Goal: Information Seeking & Learning: Learn about a topic

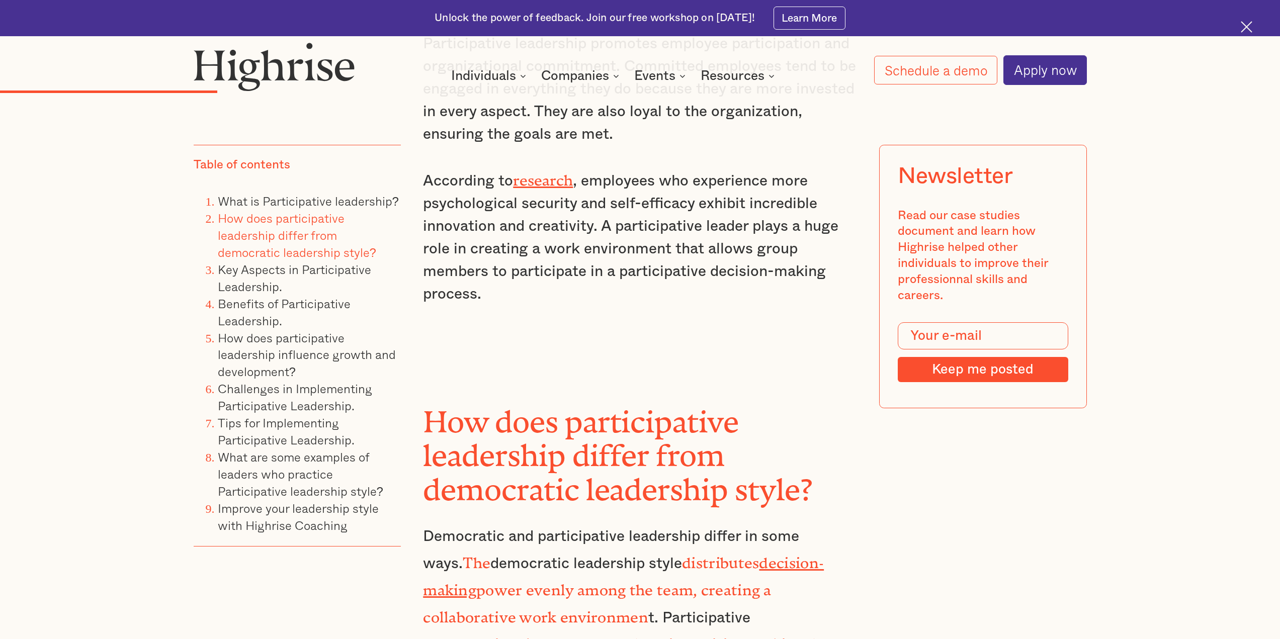
scroll to position [3477, 0]
click at [550, 171] on link "research" at bounding box center [543, 176] width 60 height 10
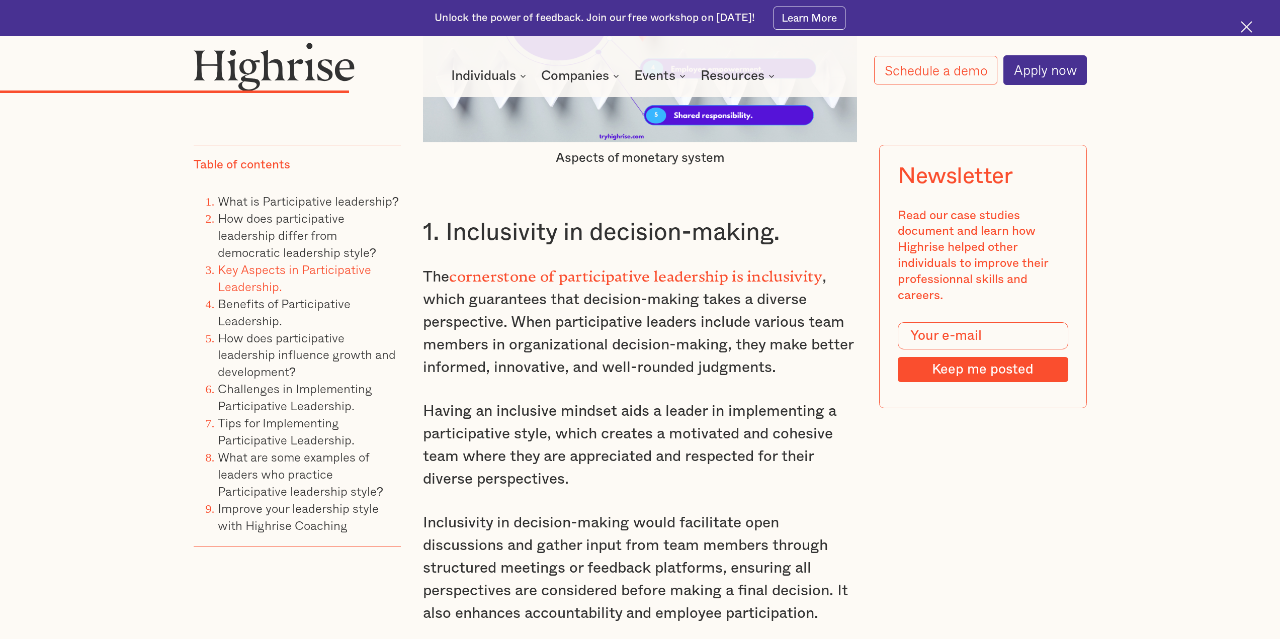
scroll to position [5049, 0]
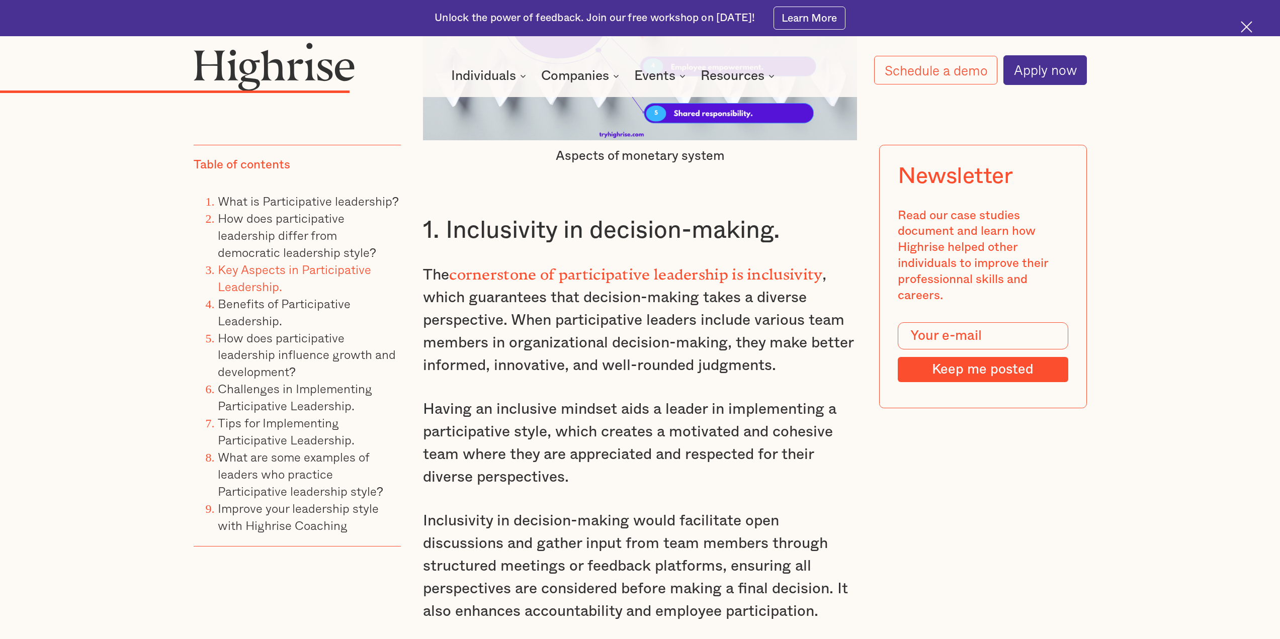
click at [578, 266] on strong "cornerstone of participative leadership is inclusivity" at bounding box center [635, 271] width 373 height 10
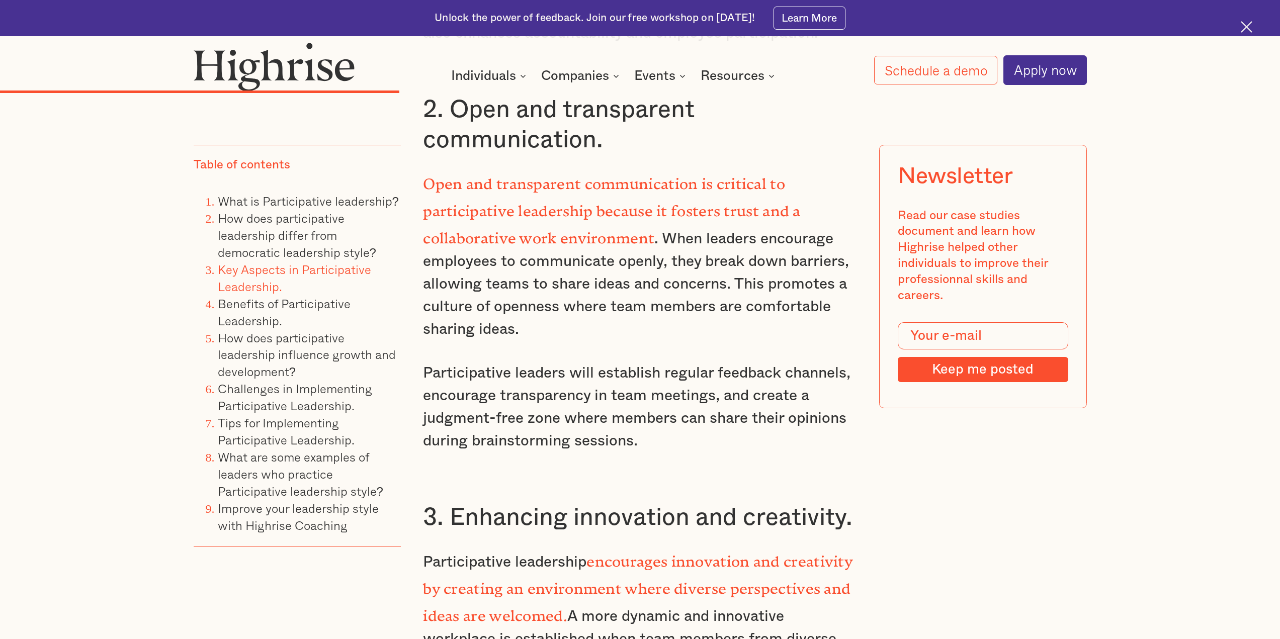
scroll to position [5630, 0]
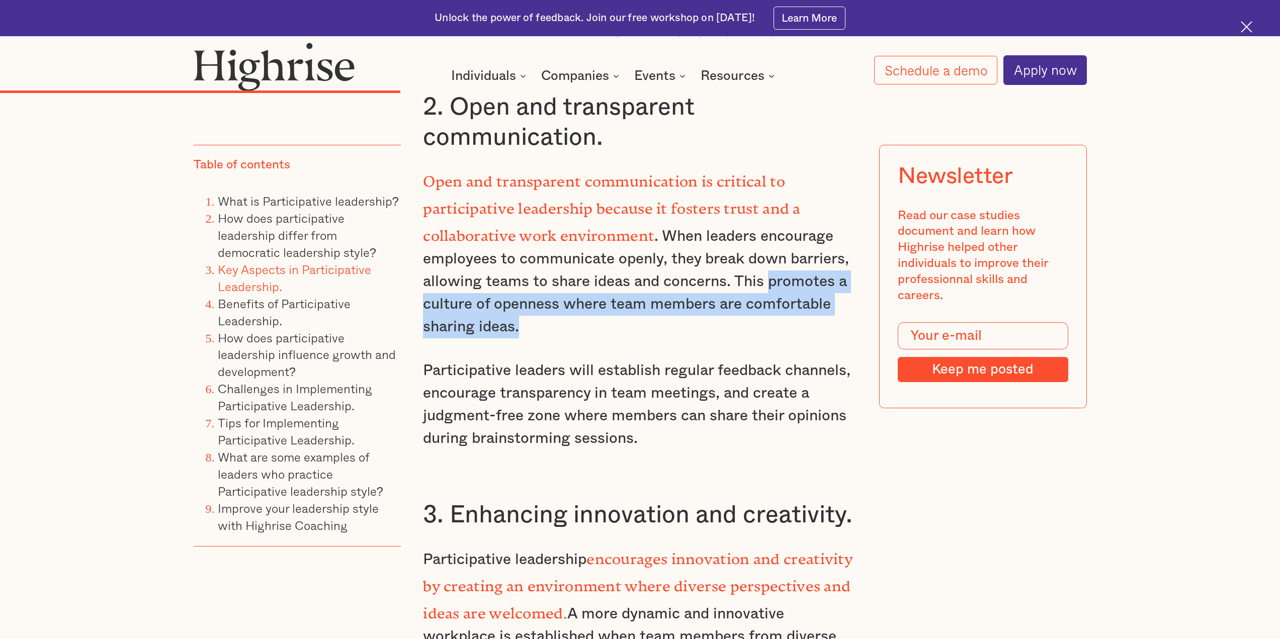
drag, startPoint x: 769, startPoint y: 184, endPoint x: 802, endPoint y: 218, distance: 47.0
click at [802, 218] on p "Open and transparent communication is critical to participative leadership beca…" at bounding box center [640, 252] width 434 height 172
copy p "promotes a culture of openness where team members are comfortable sharing ideas."
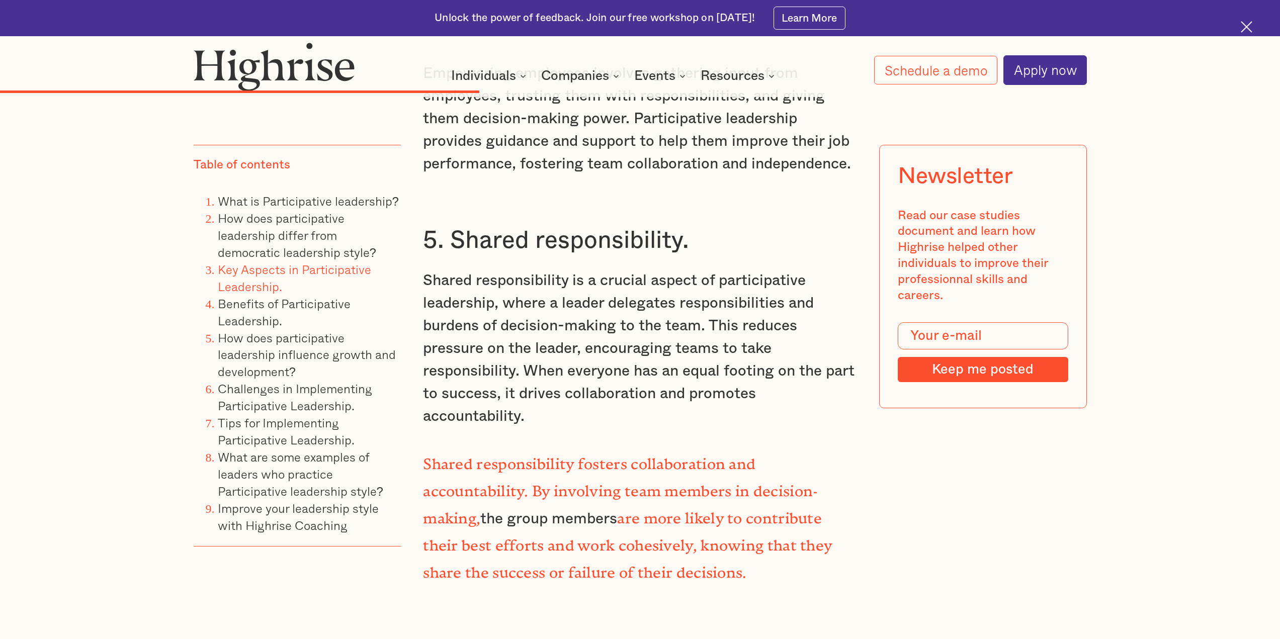
scroll to position [6531, 0]
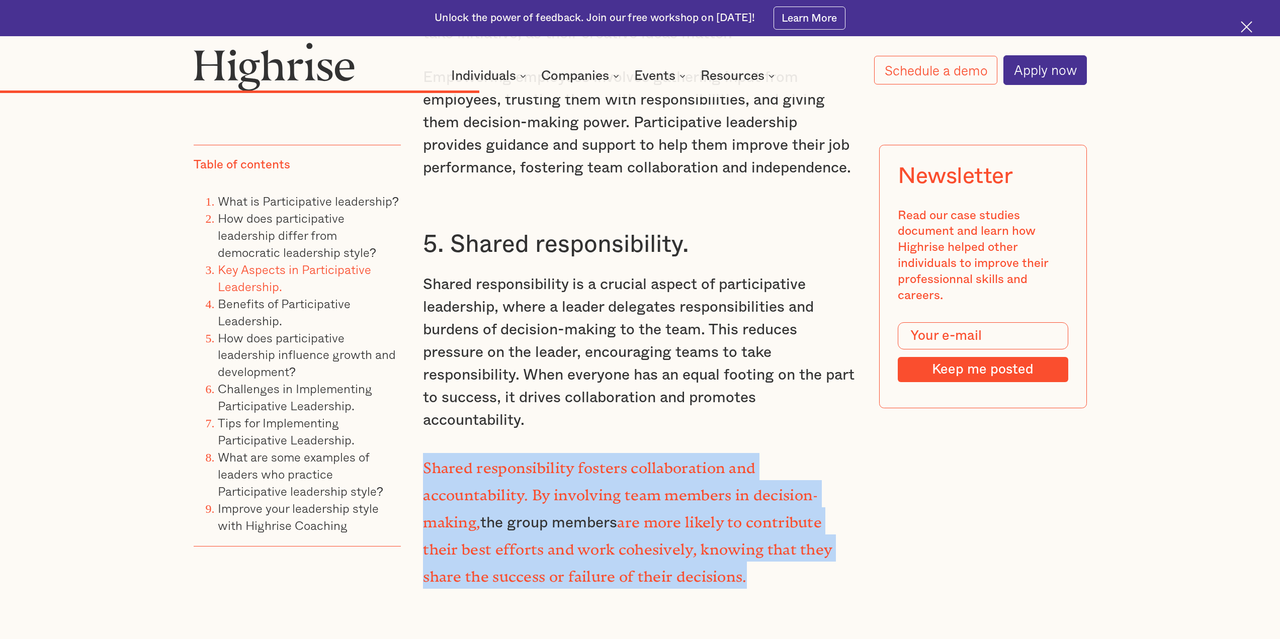
drag, startPoint x: 741, startPoint y: 455, endPoint x: 423, endPoint y: 352, distance: 334.7
click at [423, 453] on p "Shared responsibility fosters collaboration and accountability. By involving te…" at bounding box center [640, 521] width 434 height 136
copy p "Shared responsibility fosters collaboration and accountability. By involving te…"
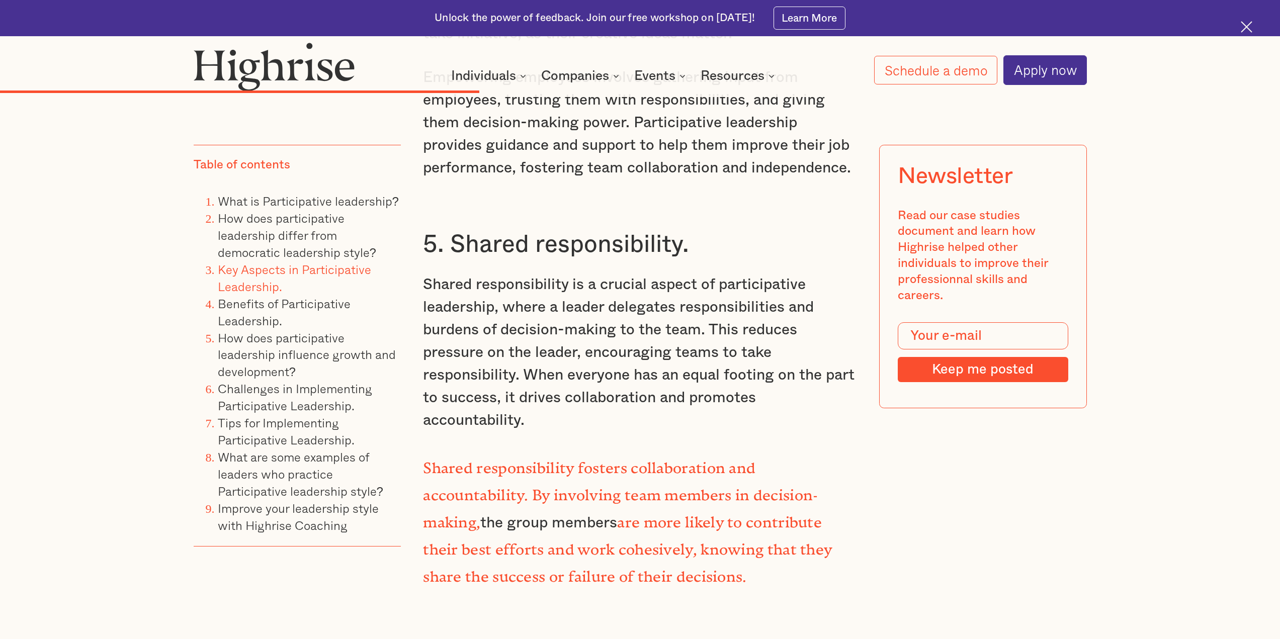
click at [581, 277] on p "Shared responsibility is a crucial aspect of participative leadership, where a …" at bounding box center [640, 353] width 434 height 158
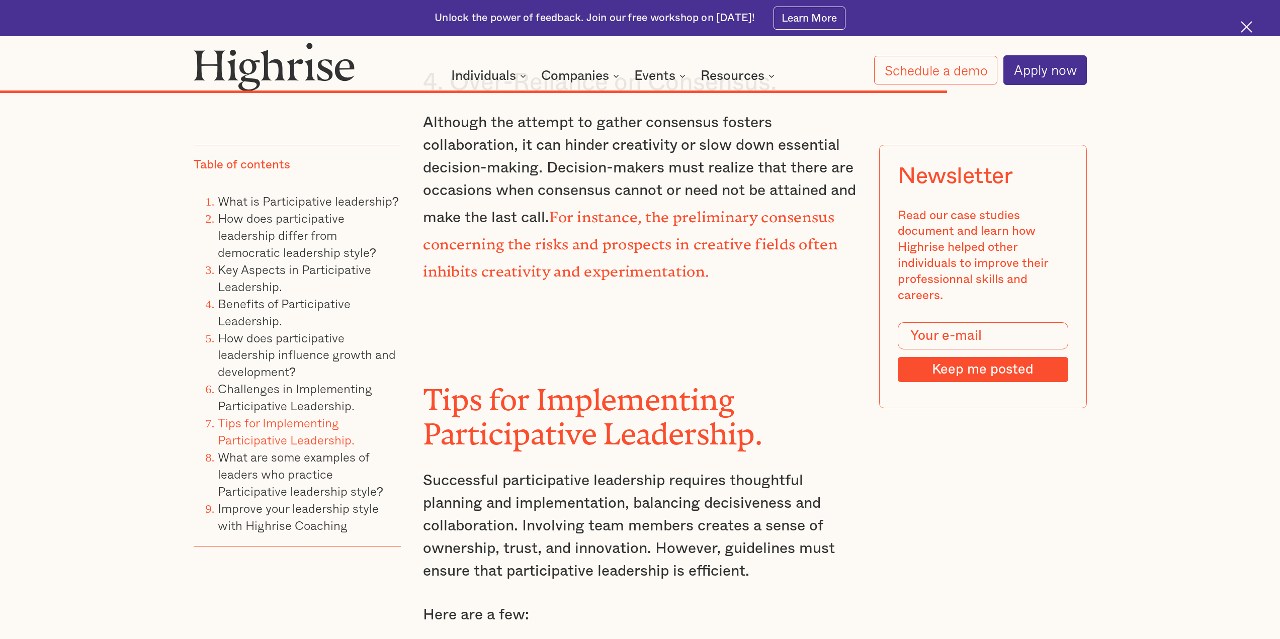
scroll to position [11893, 0]
drag, startPoint x: 710, startPoint y: 398, endPoint x: 453, endPoint y: 393, distance: 257.1
copy h3 "Set Clear Expectations."
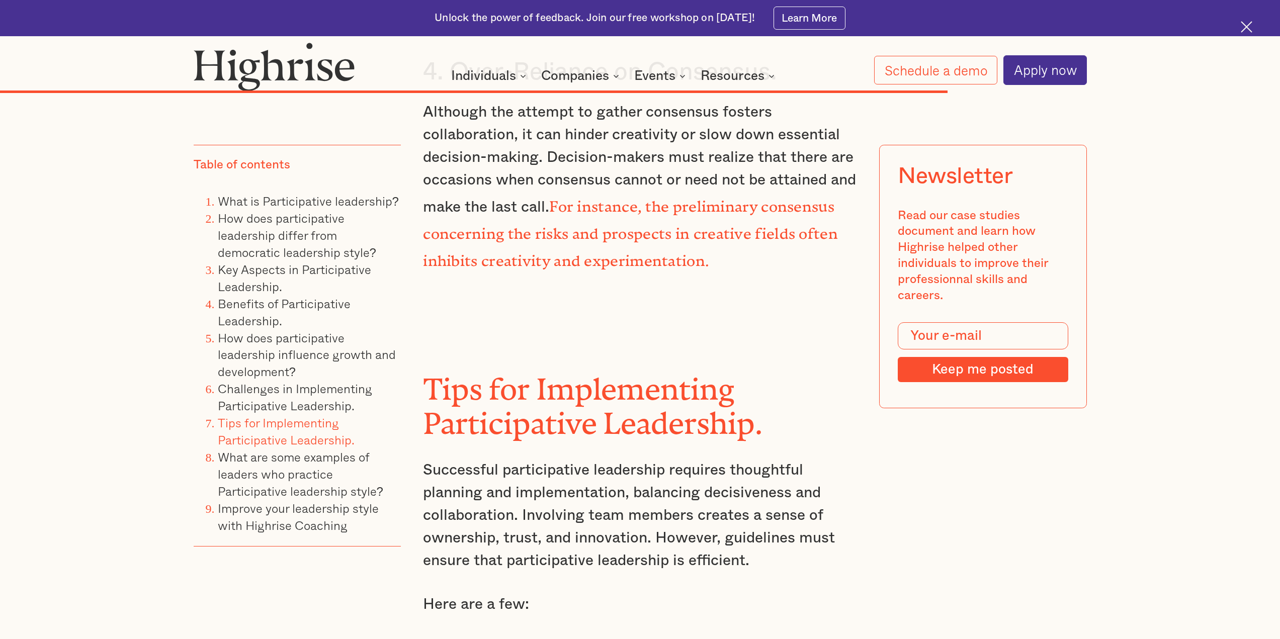
drag, startPoint x: 712, startPoint y: 425, endPoint x: 694, endPoint y: 472, distance: 51.3
copy p "identifying areas where a team voice is necessary and where the leader's consen…"
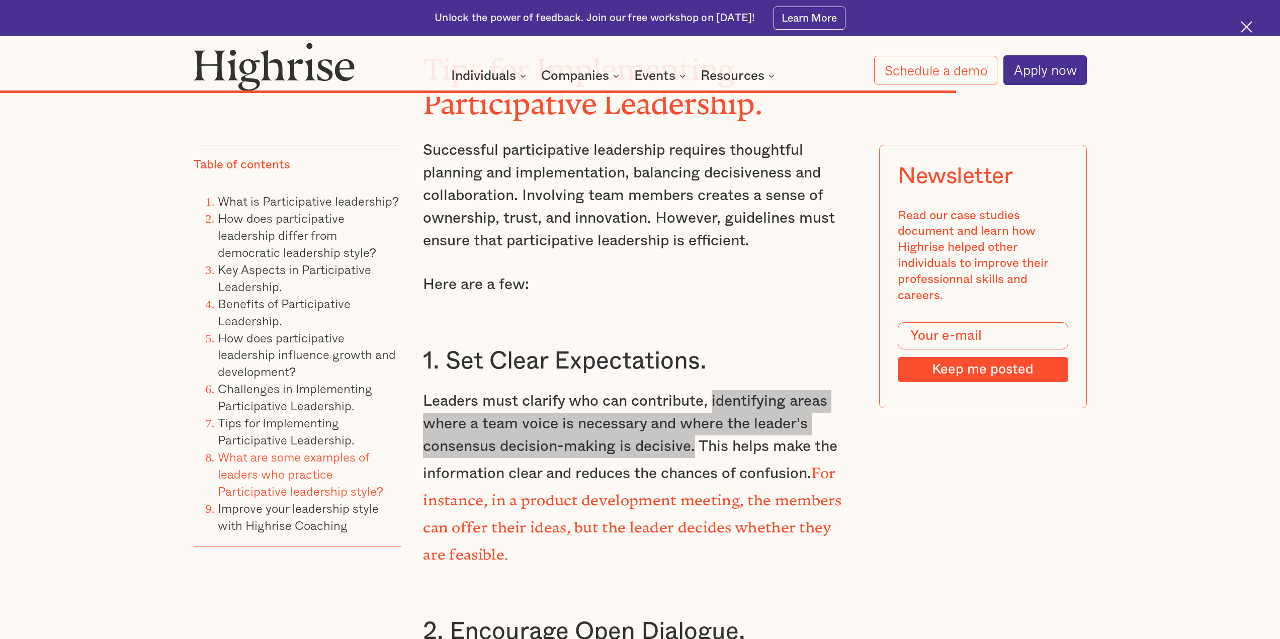
scroll to position [12222, 0]
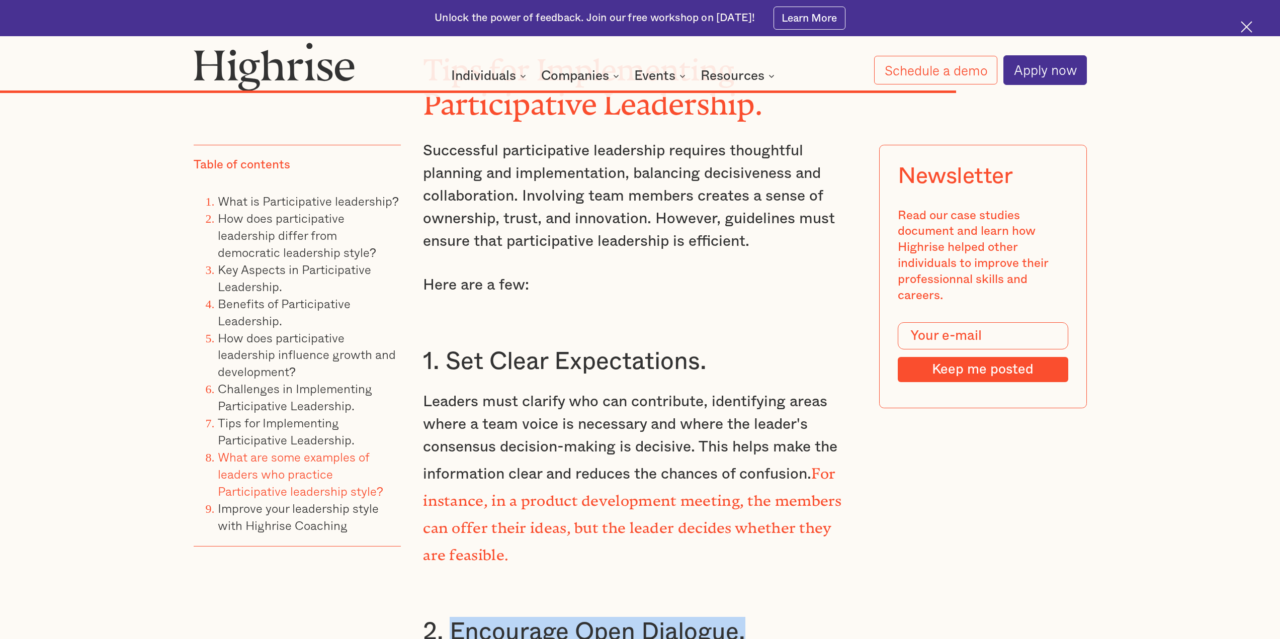
drag, startPoint x: 762, startPoint y: 335, endPoint x: 449, endPoint y: 326, distance: 313.0
click at [449, 617] on h3 "2. Encourage Open Dialogue." at bounding box center [640, 632] width 434 height 30
copy h3 "Encourage Open Dialogue."
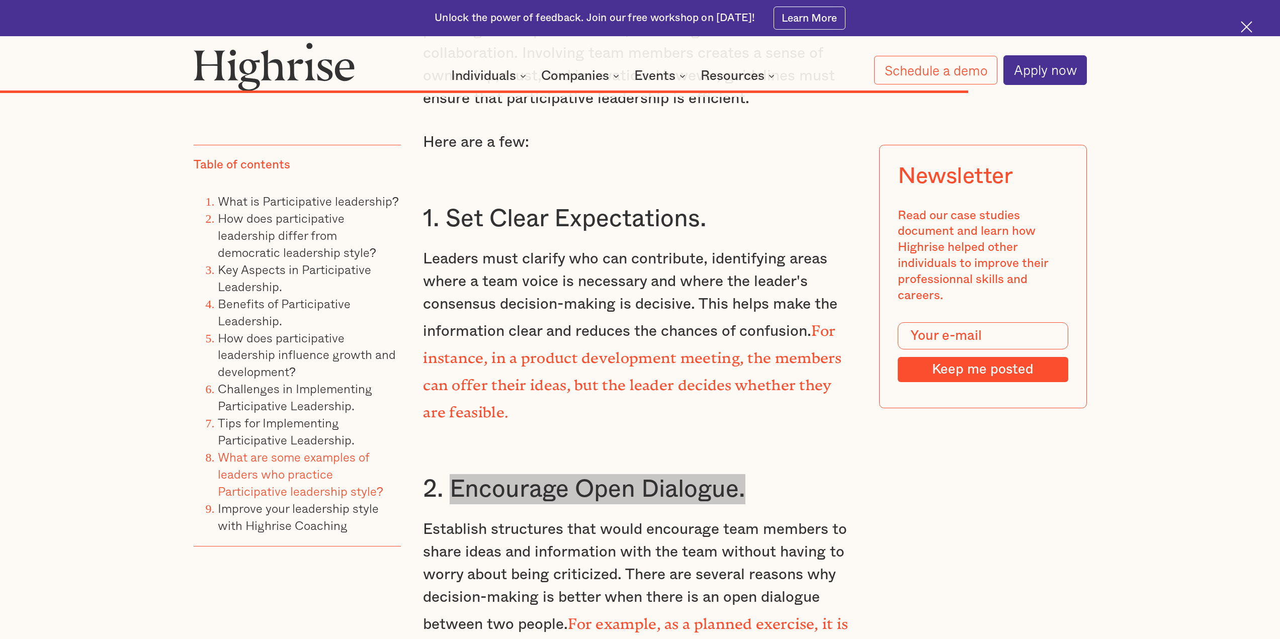
scroll to position [12365, 0]
drag, startPoint x: 555, startPoint y: 494, endPoint x: 455, endPoint y: 466, distance: 103.5
copy h3 "Balance Participation with Efficiency."
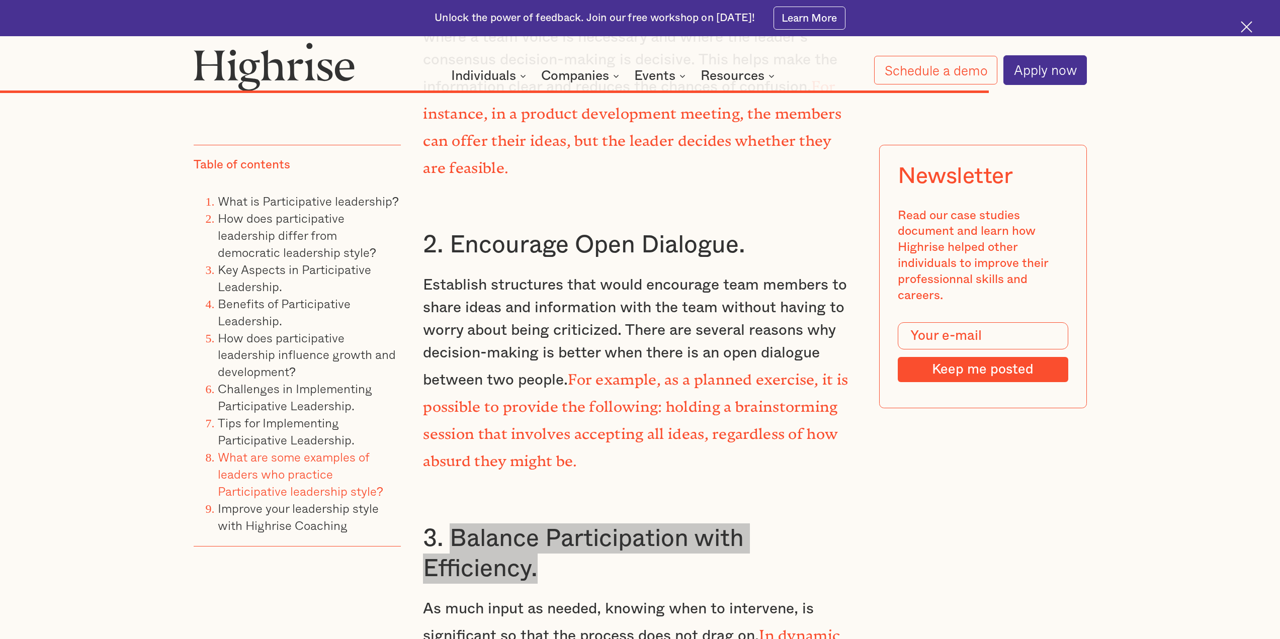
scroll to position [12610, 0]
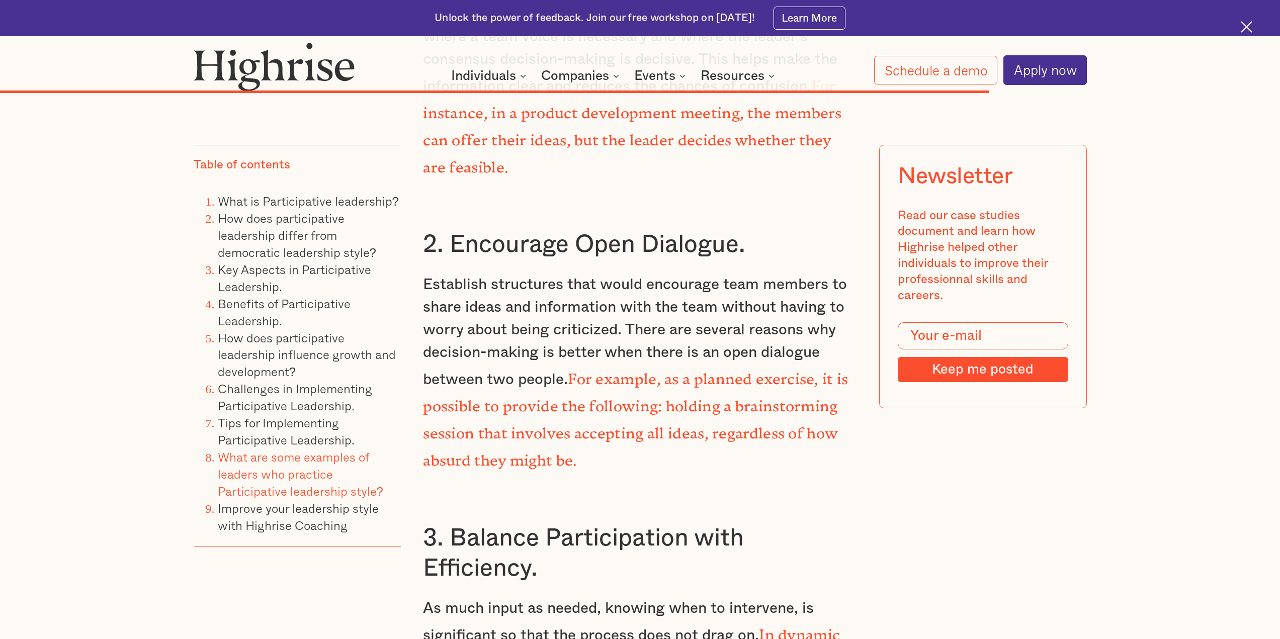
drag, startPoint x: 664, startPoint y: 461, endPoint x: 448, endPoint y: 458, distance: 216.8
copy h3 "Provide Feedback."
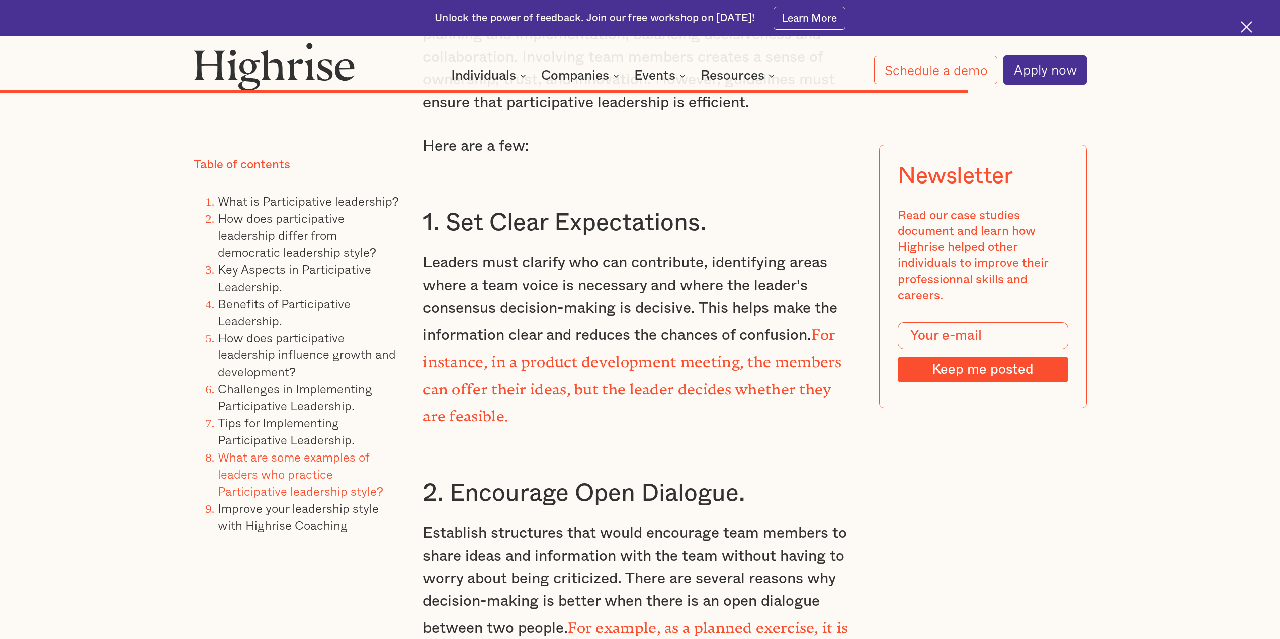
scroll to position [12360, 0]
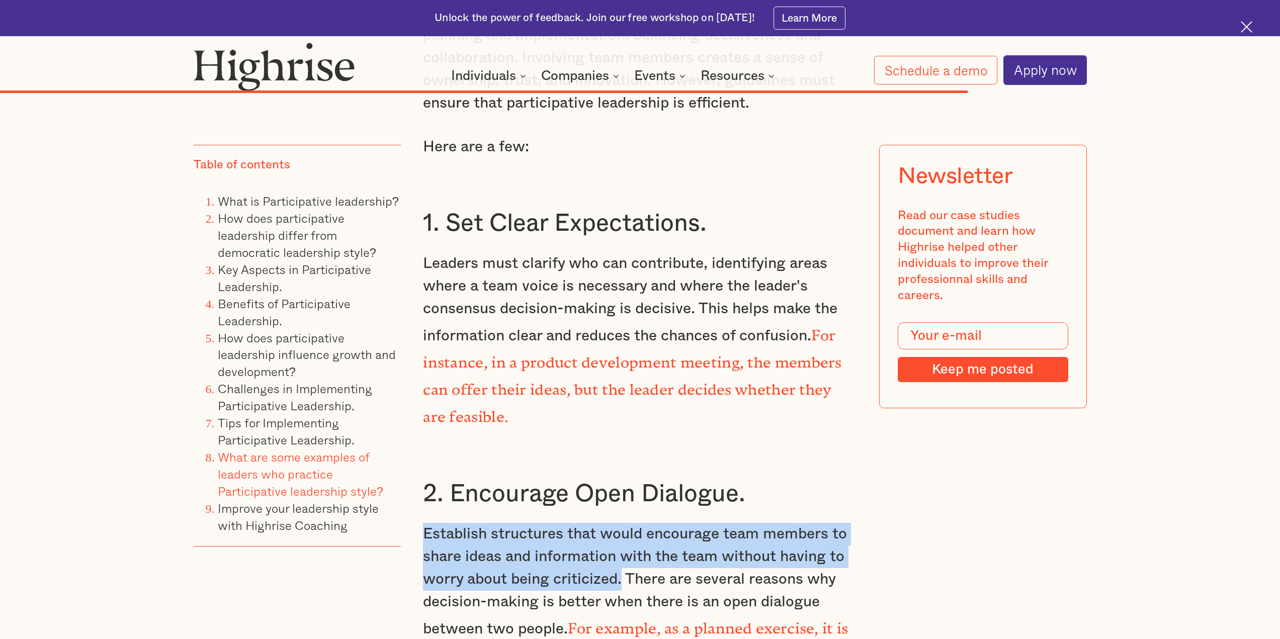
drag, startPoint x: 427, startPoint y: 226, endPoint x: 621, endPoint y: 276, distance: 200.8
click at [621, 523] on p "Establish structures that would encourage team members to share ideas and infor…" at bounding box center [640, 622] width 434 height 199
copy p "Establish structures that would encourage team members to share ideas and infor…"
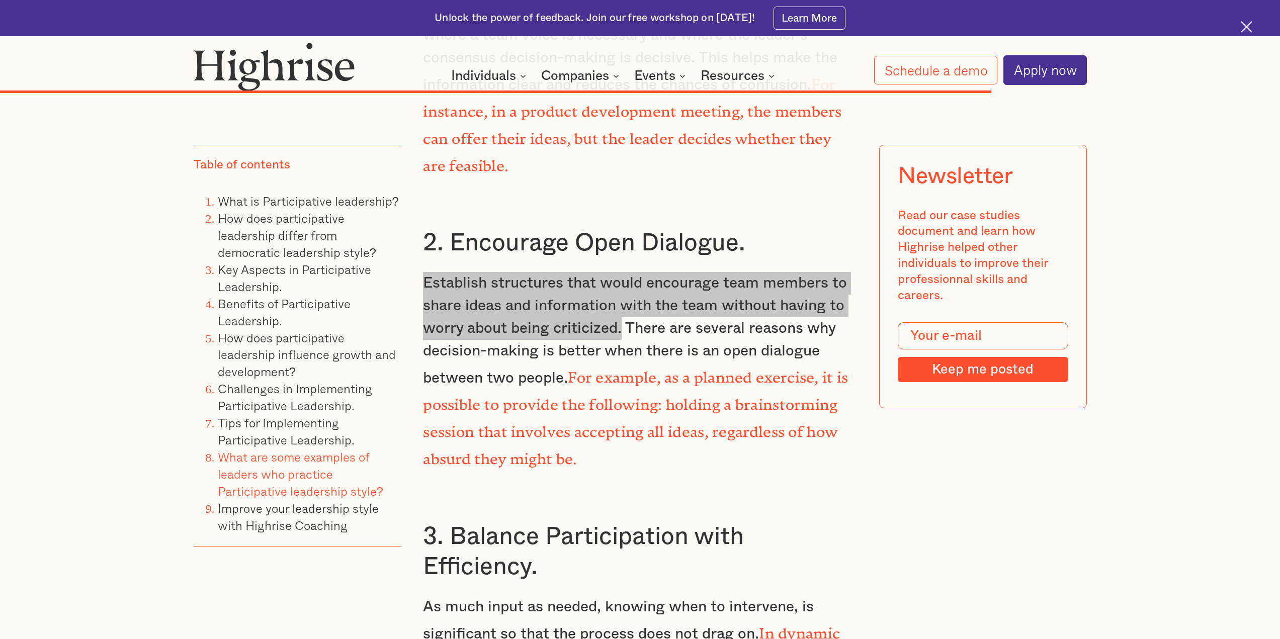
scroll to position [12642, 0]
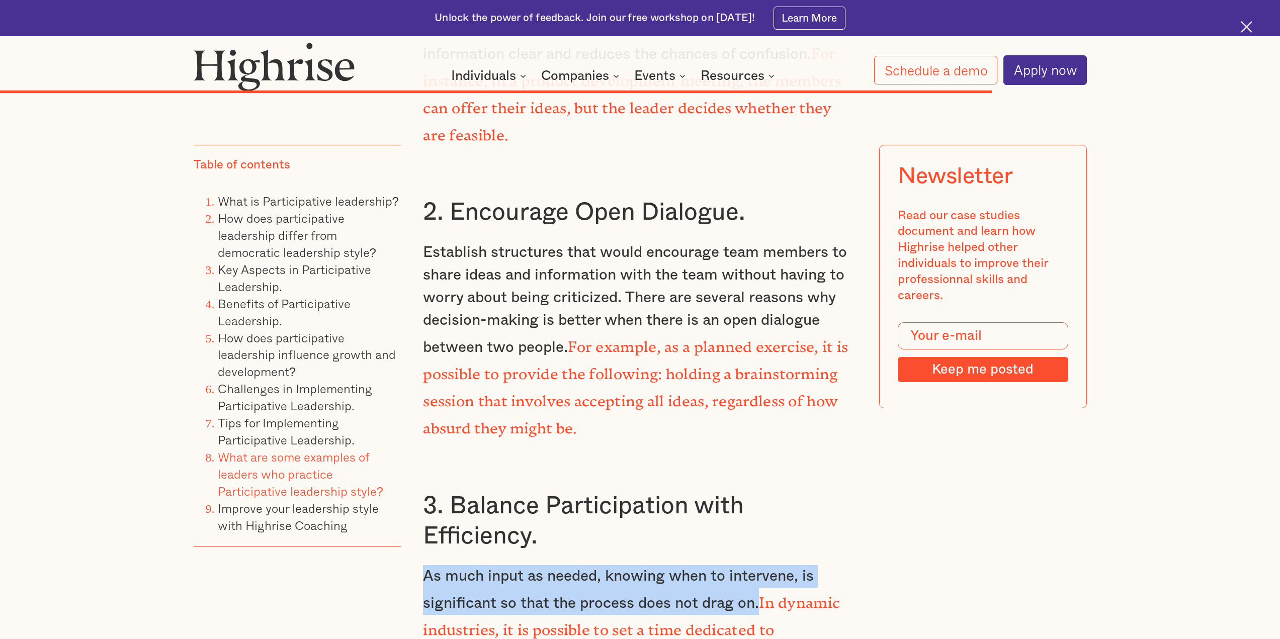
drag, startPoint x: 426, startPoint y: 260, endPoint x: 760, endPoint y: 282, distance: 334.8
click at [760, 565] on p "As much input as needed, knowing when to intervene, is significant so that the …" at bounding box center [640, 630] width 434 height 131
copy p "As much input as needed, knowing when to intervene, is significant so that the …"
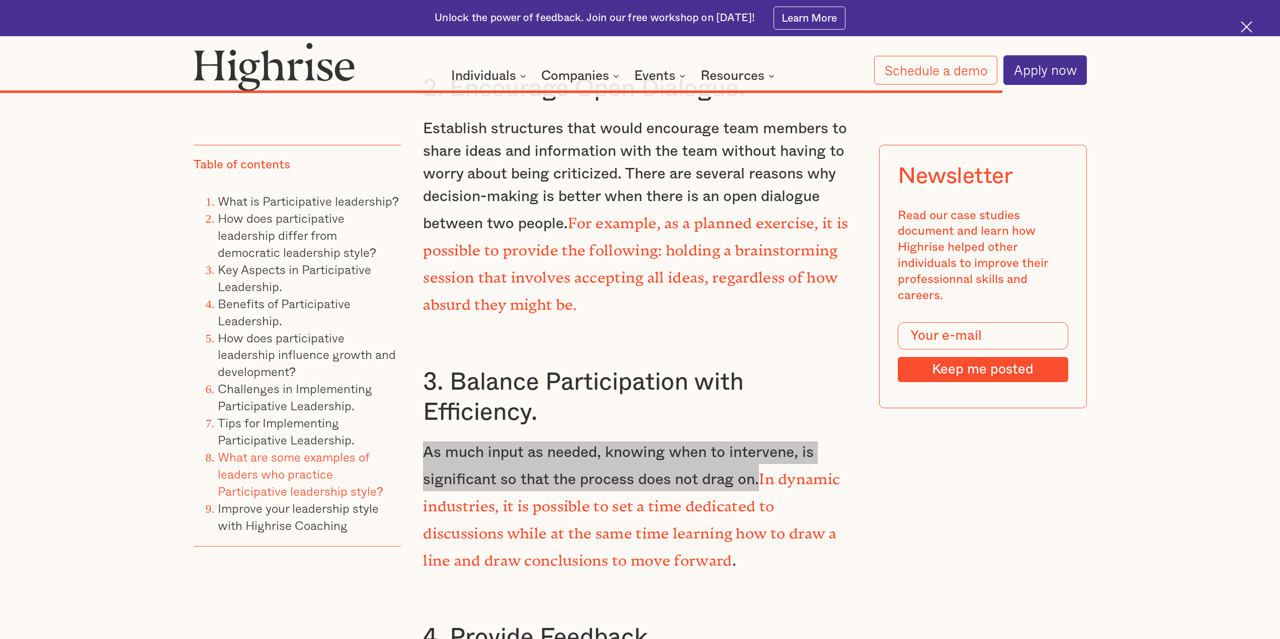
scroll to position [12766, 0]
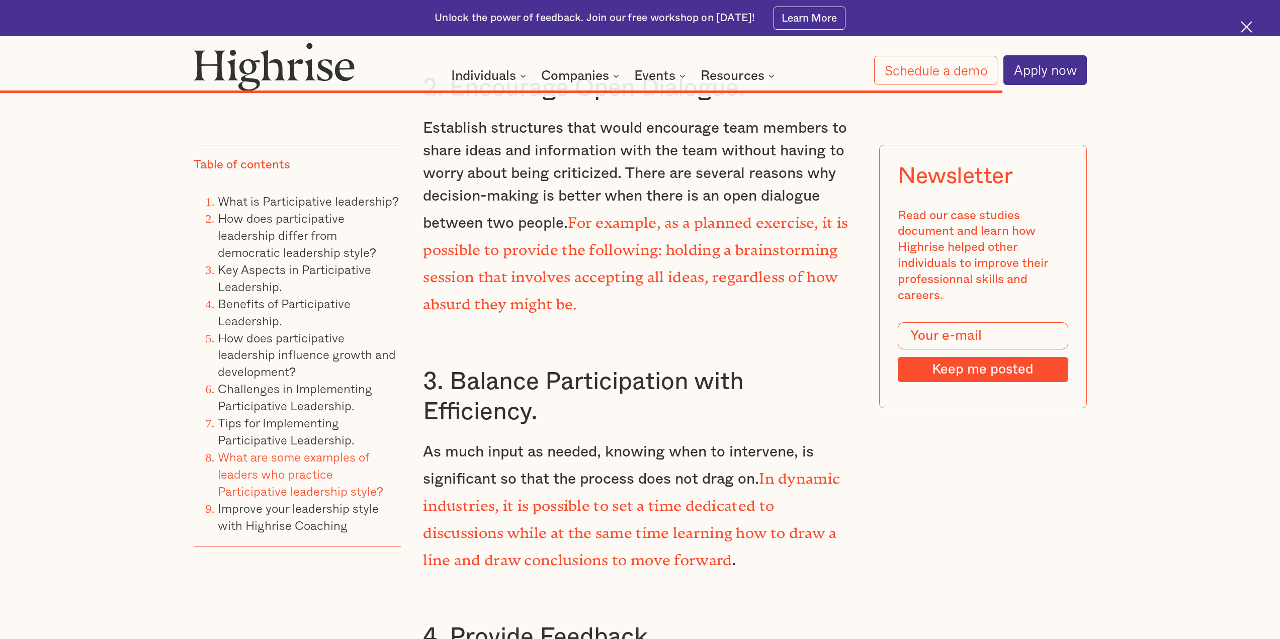
drag, startPoint x: 426, startPoint y: 344, endPoint x: 605, endPoint y: 366, distance: 180.4
copy p "Appreciation should be given to encourage the acceptance of employees' contribu…"
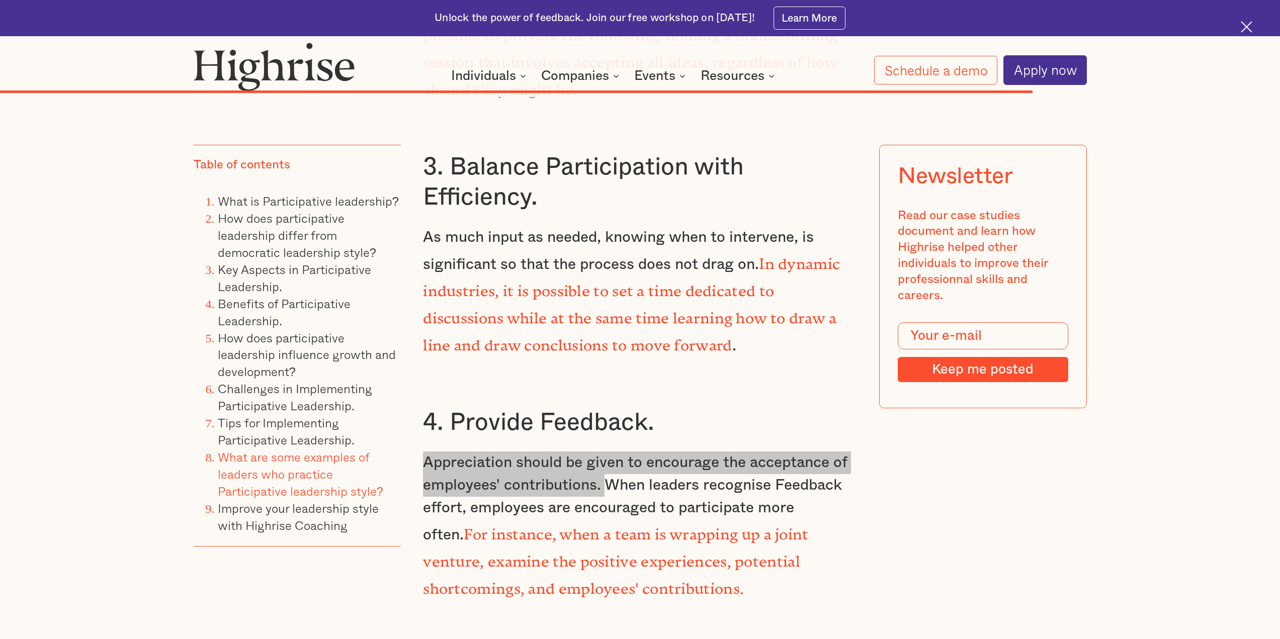
scroll to position [12982, 0]
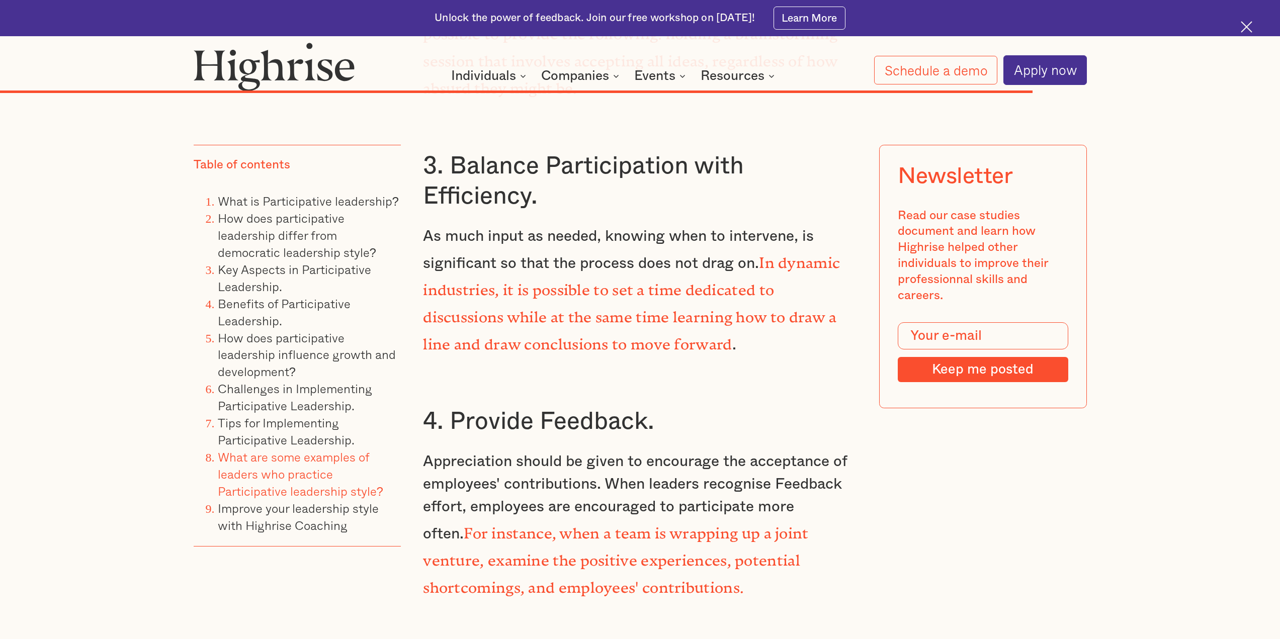
drag, startPoint x: 791, startPoint y: 332, endPoint x: 455, endPoint y: 313, distance: 336.1
drag, startPoint x: 425, startPoint y: 362, endPoint x: 737, endPoint y: 382, distance: 313.0
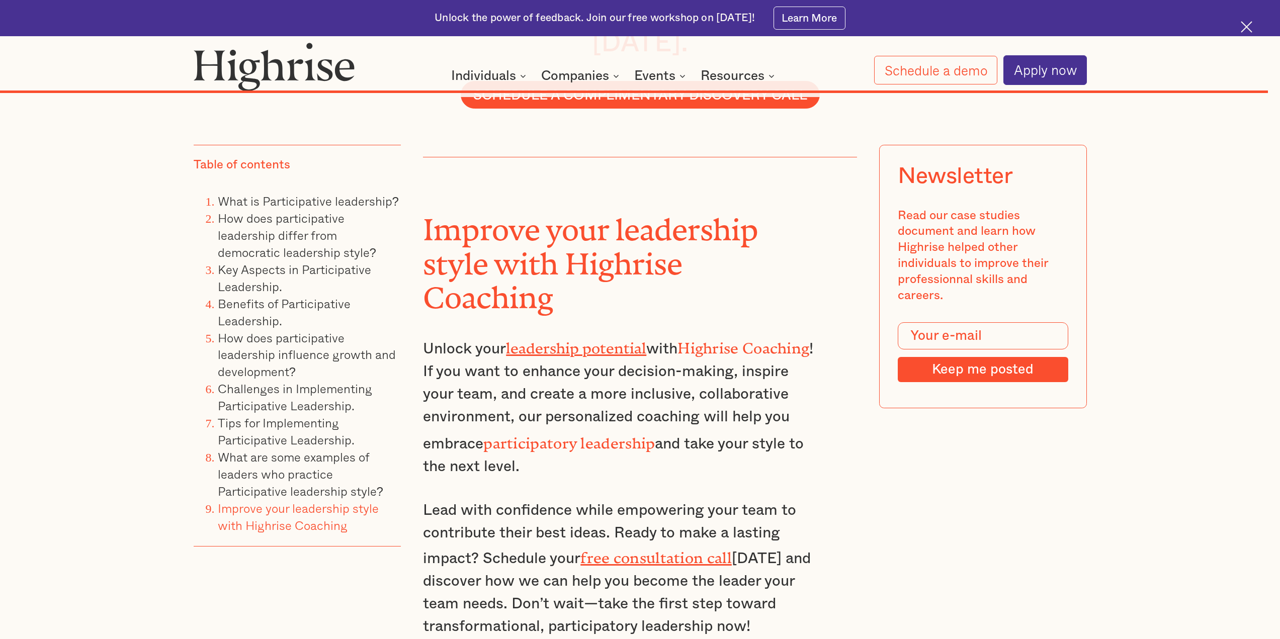
scroll to position [15864, 0]
